Goal: Navigation & Orientation: Find specific page/section

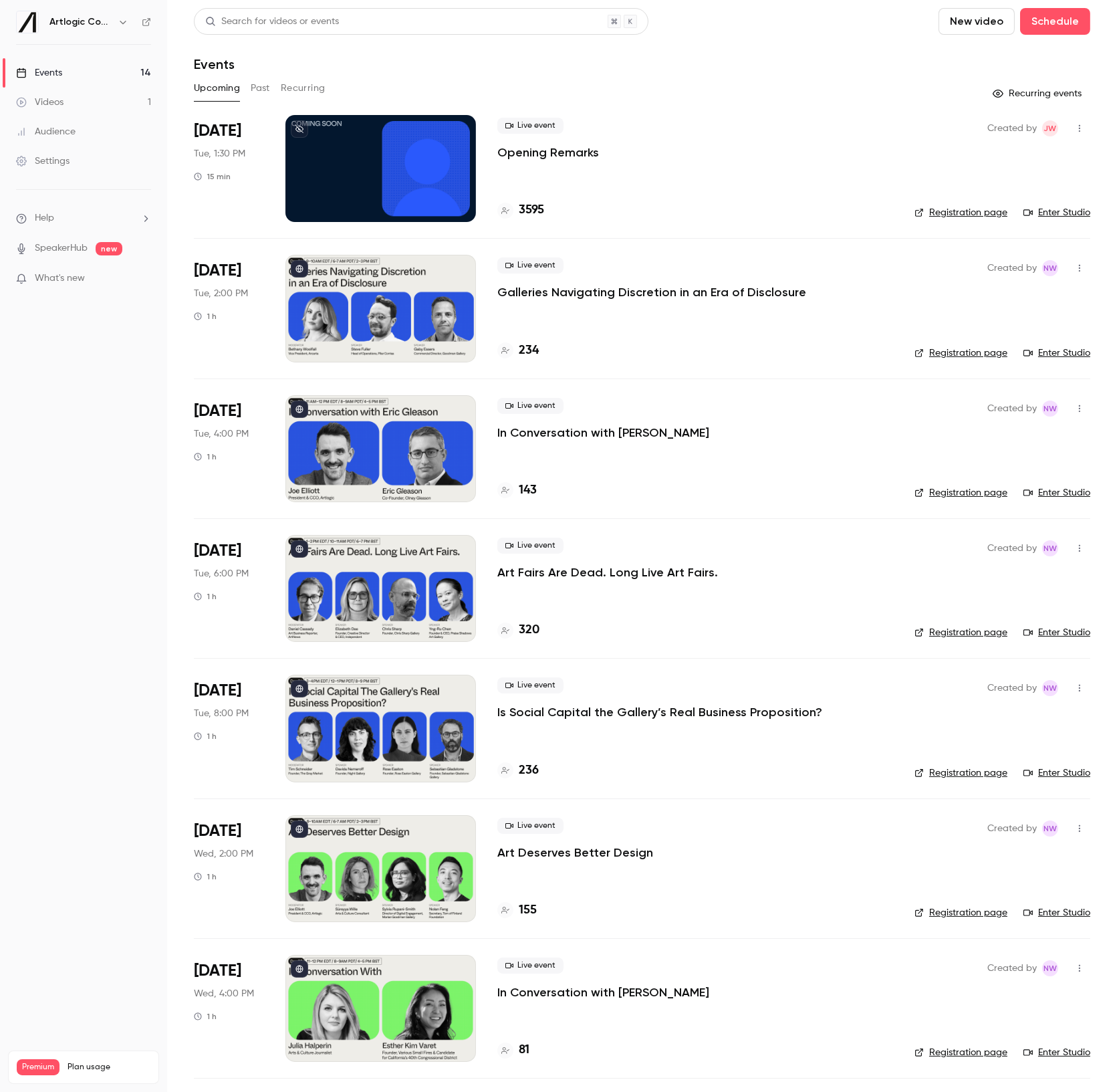
scroll to position [970, 0]
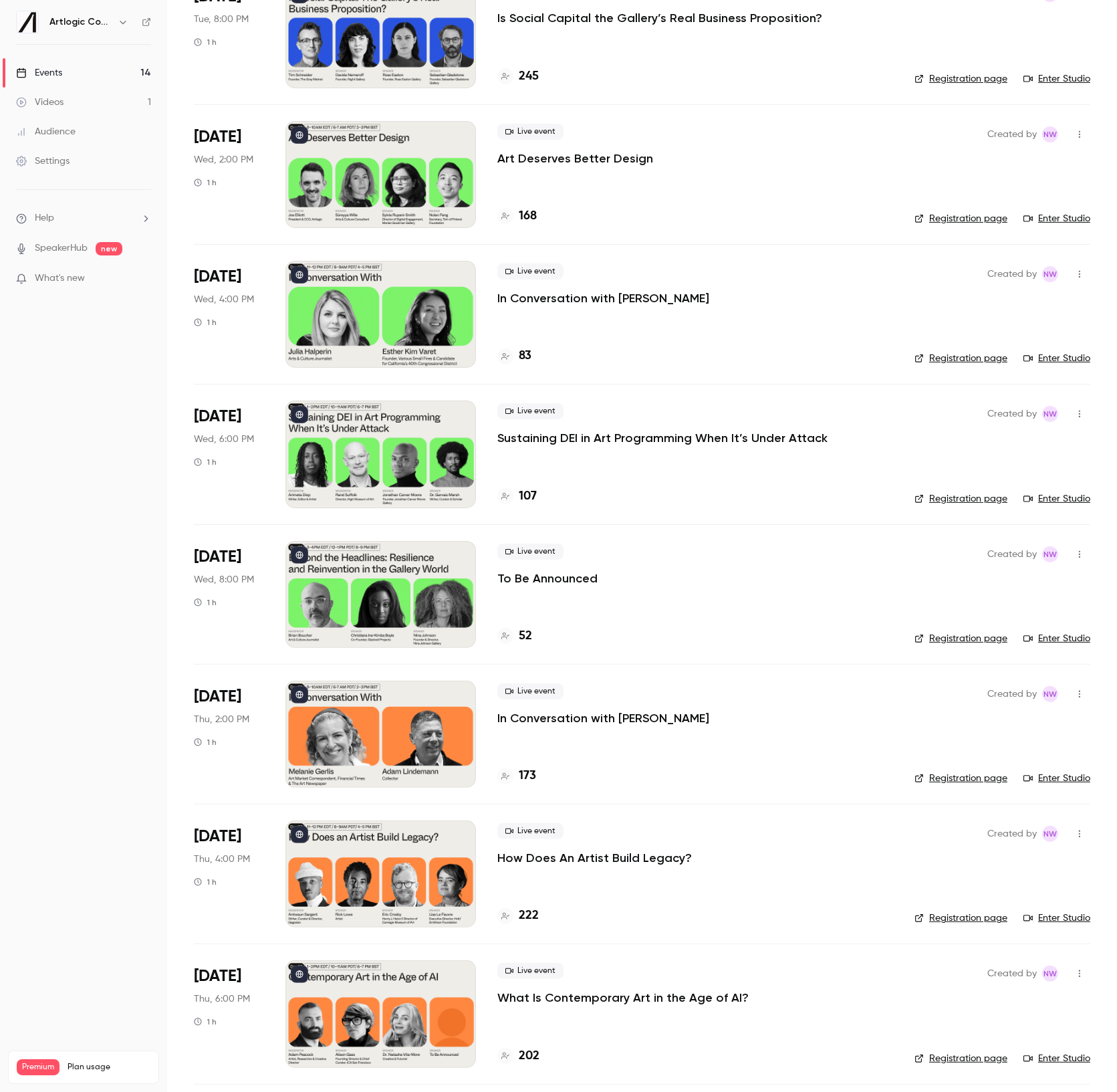
scroll to position [709, 0]
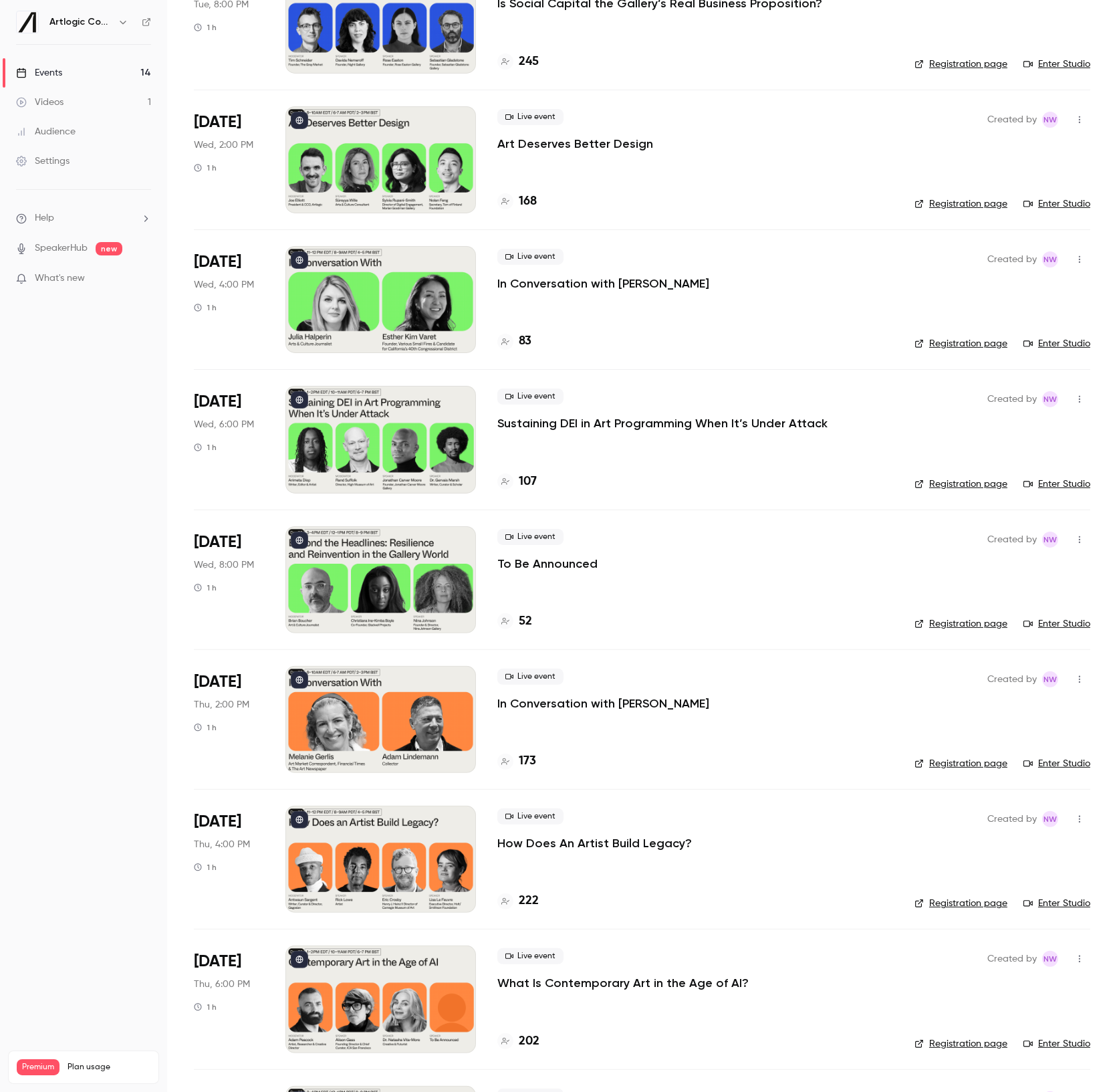
click at [555, 563] on p "To Be Announced" at bounding box center [548, 563] width 100 height 16
